Goal: Navigation & Orientation: Go to known website

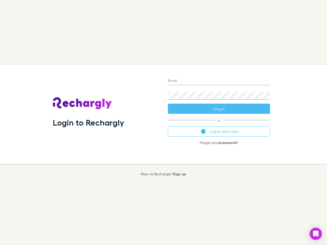
click at [163, 123] on div "Login to Rechargly" at bounding box center [106, 114] width 115 height 99
click at [219, 81] on input "Email" at bounding box center [219, 81] width 102 height 8
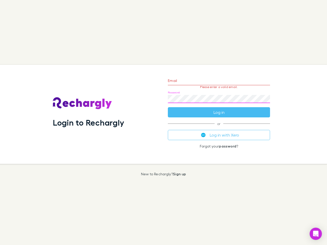
click at [219, 109] on form "Email Please enter a valid email. Password Log in" at bounding box center [219, 95] width 102 height 44
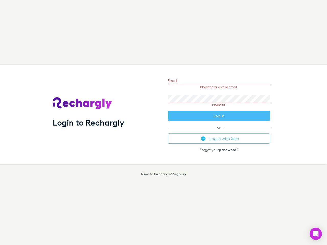
click at [219, 132] on div "Email Please enter a valid email. Password Please fill Log in or Log in with Xe…" at bounding box center [219, 114] width 110 height 99
click at [316, 234] on icon "Open Intercom Messenger" at bounding box center [315, 234] width 5 height 6
